Goal: Task Accomplishment & Management: Manage account settings

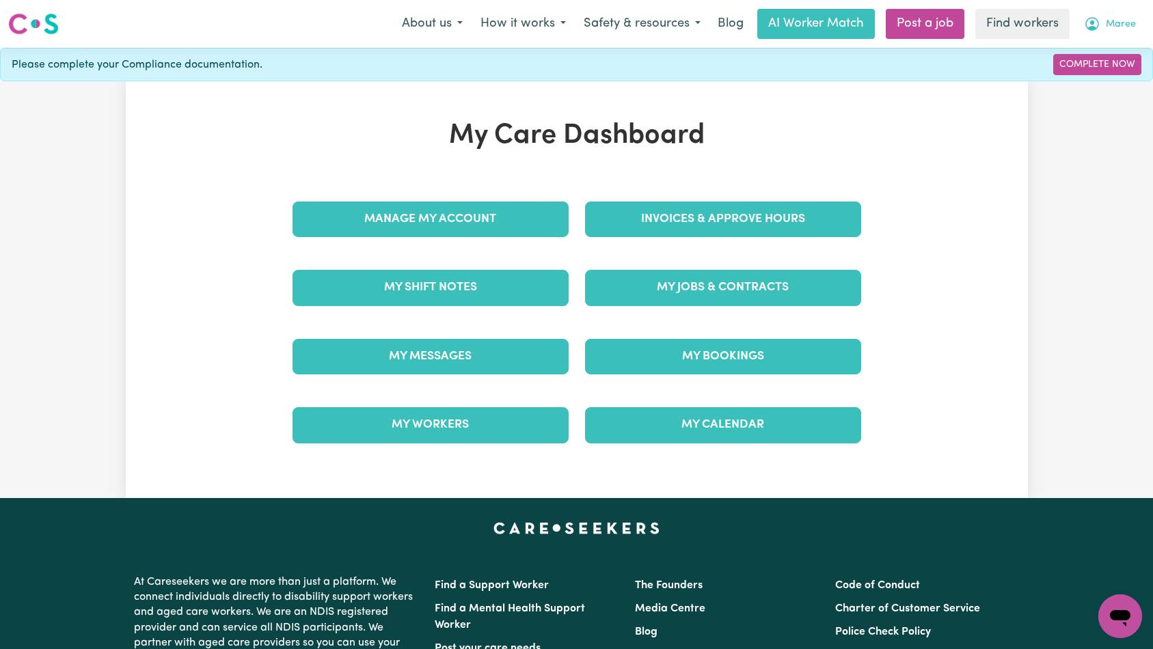
click at [1116, 22] on span "Maree" at bounding box center [1121, 24] width 30 height 15
click at [1122, 15] on button "Maree" at bounding box center [1110, 24] width 70 height 29
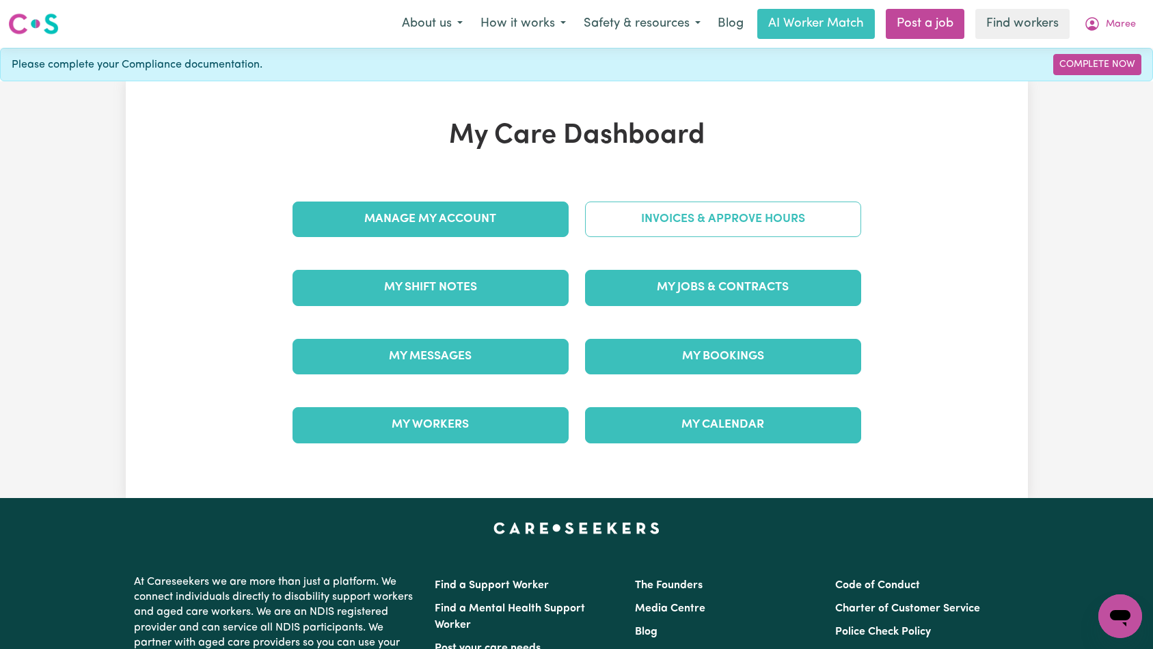
click at [771, 219] on link "Invoices & Approve Hours" at bounding box center [723, 220] width 276 height 36
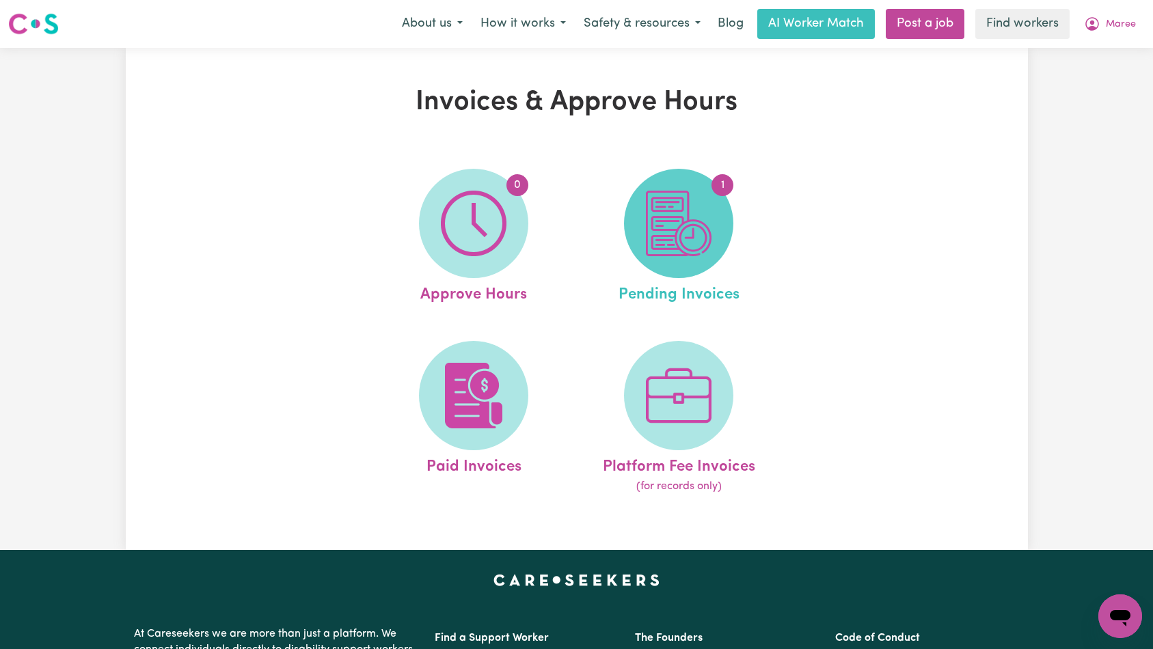
click at [699, 220] on img at bounding box center [679, 224] width 66 height 66
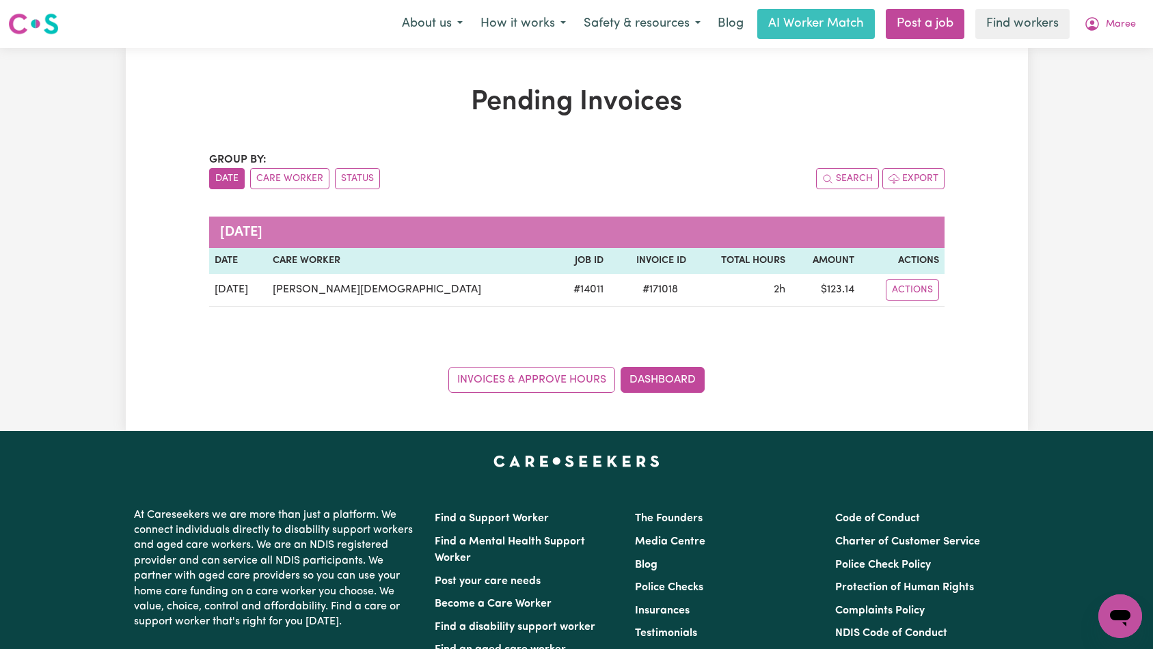
click at [485, 176] on ul "Date Care Worker Status" at bounding box center [393, 178] width 368 height 21
click at [1004, 211] on div "Pending Invoices Group by: Date Care Worker Status Search Export [DATE] Date Ca…" at bounding box center [577, 239] width 902 height 307
click at [815, 138] on div "Pending Invoices Group by: Date Care Worker Status Search Export [DATE] Date Ca…" at bounding box center [577, 239] width 752 height 307
click at [389, 102] on h1 "Pending Invoices" at bounding box center [576, 102] width 735 height 33
click at [197, 38] on div "Menu About us How it works Safety & resources Blog AI Worker Match Post a job F…" at bounding box center [576, 23] width 1153 height 31
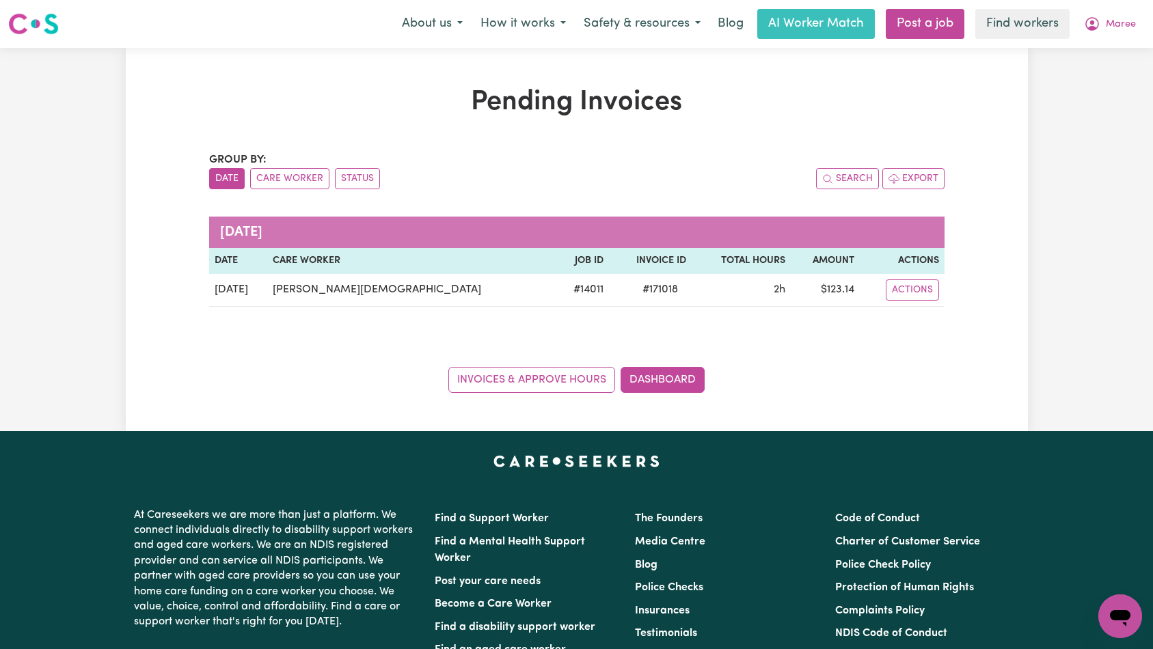
click at [755, 149] on div "Pending Invoices Group by: Date Care Worker Status Search Export [DATE] Date Ca…" at bounding box center [577, 239] width 752 height 307
click at [657, 161] on div "Group by: Date Care Worker Status Search Export" at bounding box center [576, 171] width 735 height 38
click at [772, 109] on h1 "Pending Invoices" at bounding box center [576, 102] width 735 height 33
click at [417, 63] on div "Pending Invoices Group by: Date Care Worker Status Search Export [DATE] Date Ca…" at bounding box center [577, 239] width 902 height 383
click at [443, 76] on div "Pending Invoices Group by: Date Care Worker Status Search Export [DATE] Date Ca…" at bounding box center [577, 239] width 902 height 383
